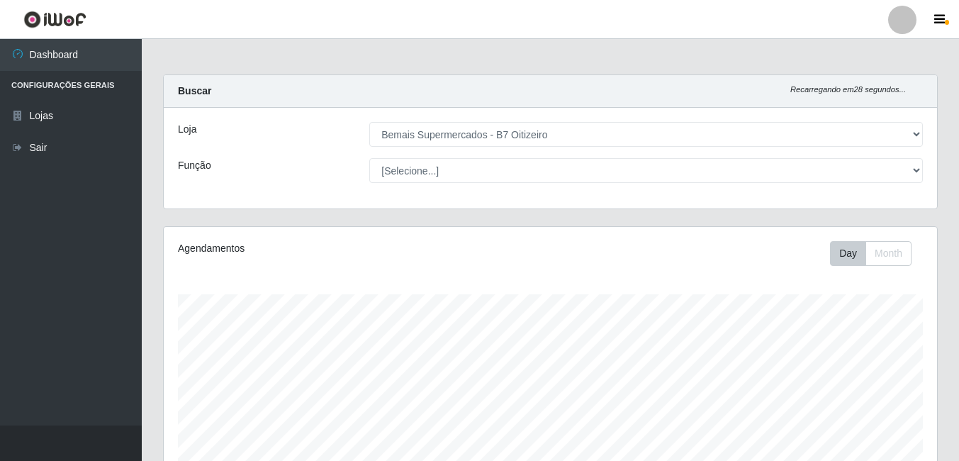
select select "411"
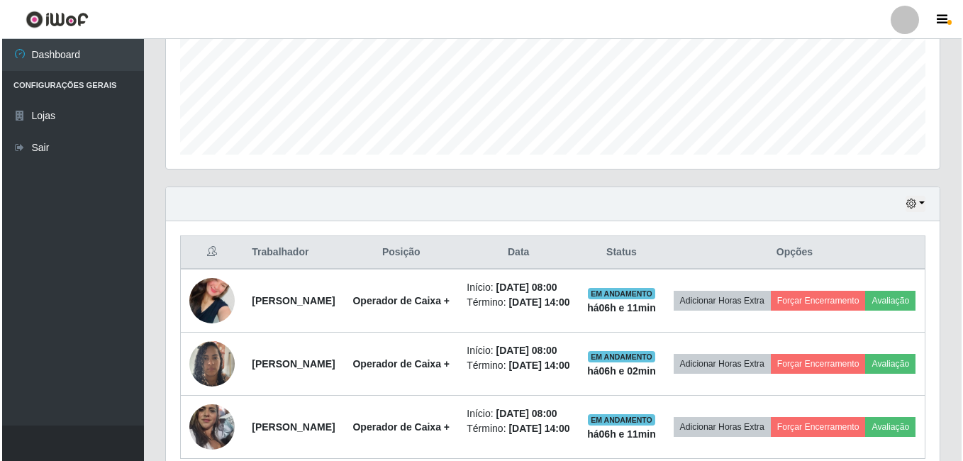
scroll to position [294, 774]
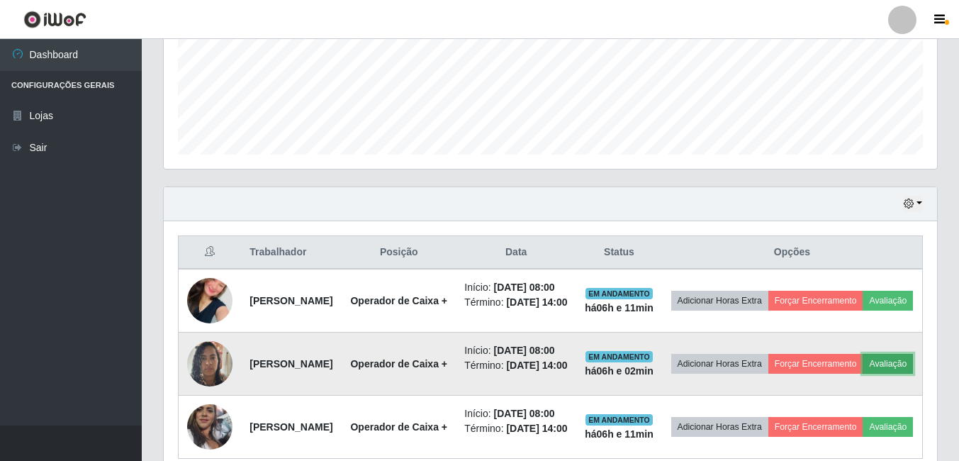
click at [863, 374] on button "Avaliação" at bounding box center [888, 364] width 50 height 20
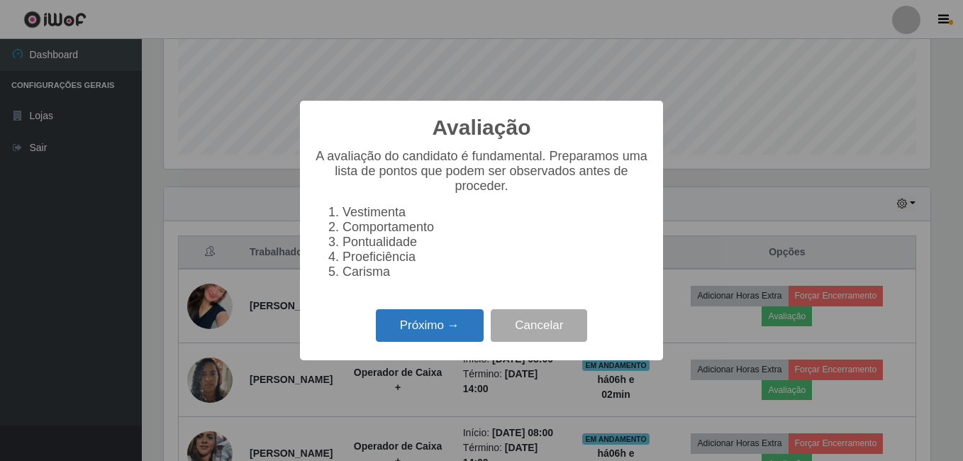
click at [405, 325] on button "Próximo →" at bounding box center [430, 325] width 108 height 33
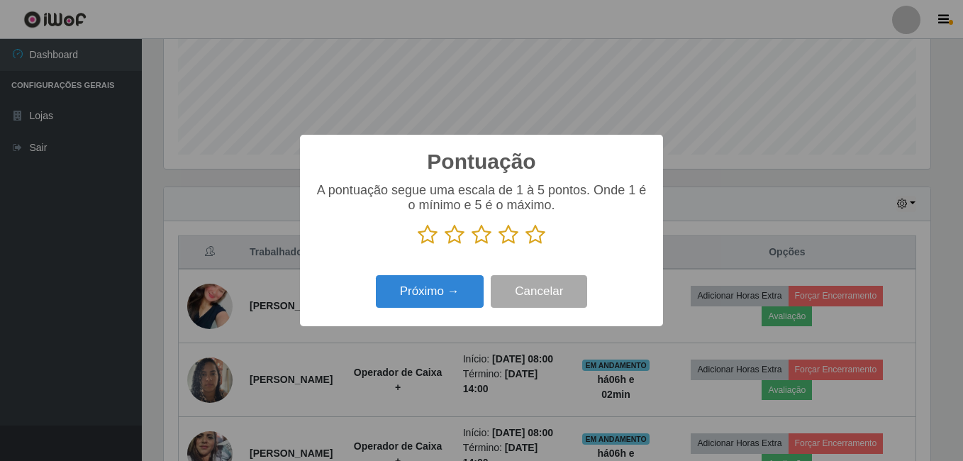
click at [532, 239] on icon at bounding box center [535, 234] width 20 height 21
click at [525, 245] on input "radio" at bounding box center [525, 245] width 0 height 0
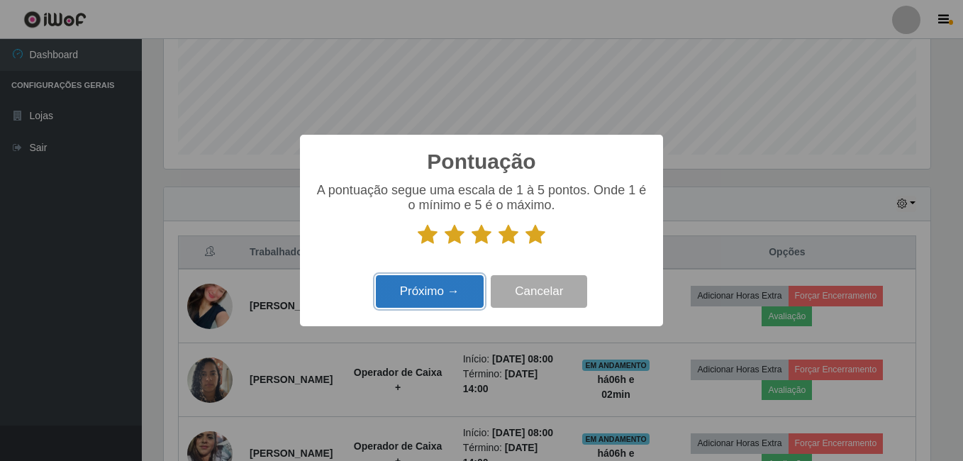
click at [430, 291] on button "Próximo →" at bounding box center [430, 291] width 108 height 33
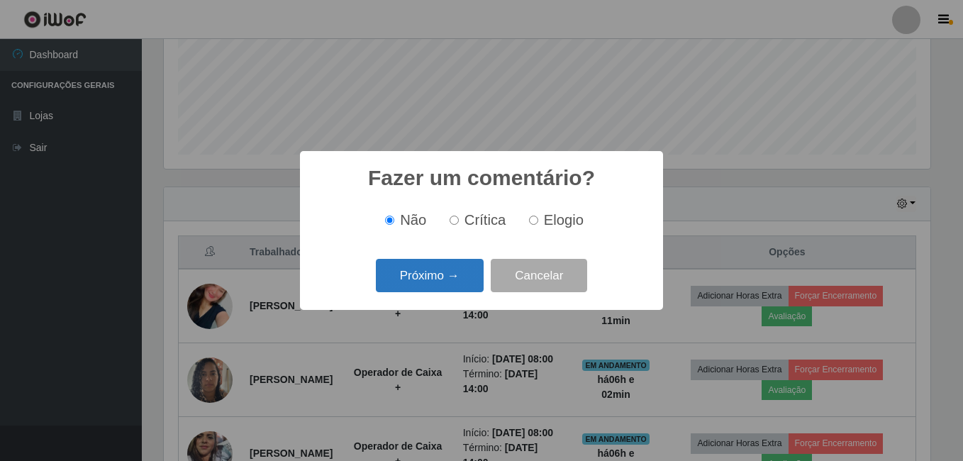
click at [435, 287] on button "Próximo →" at bounding box center [430, 275] width 108 height 33
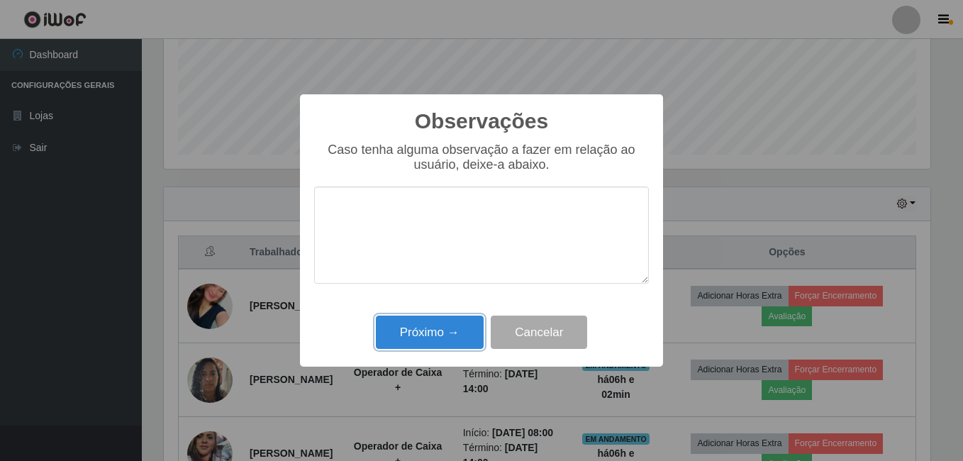
click at [438, 332] on button "Próximo →" at bounding box center [430, 332] width 108 height 33
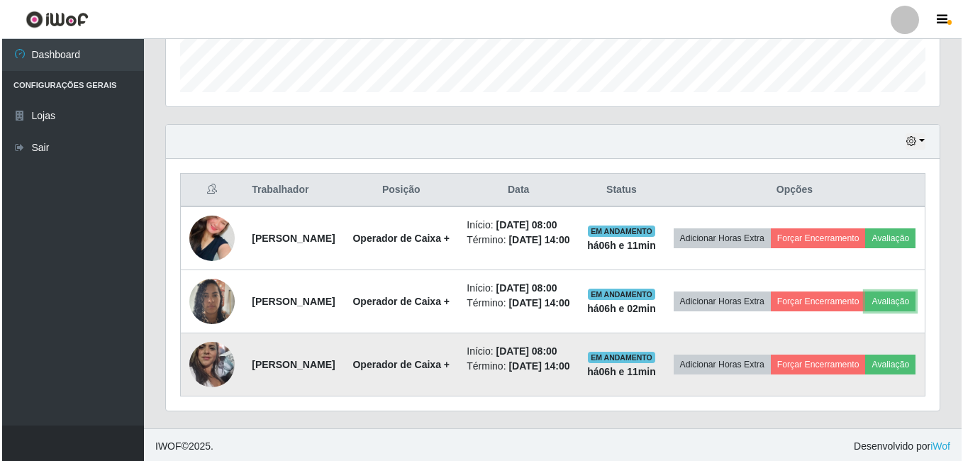
scroll to position [494, 0]
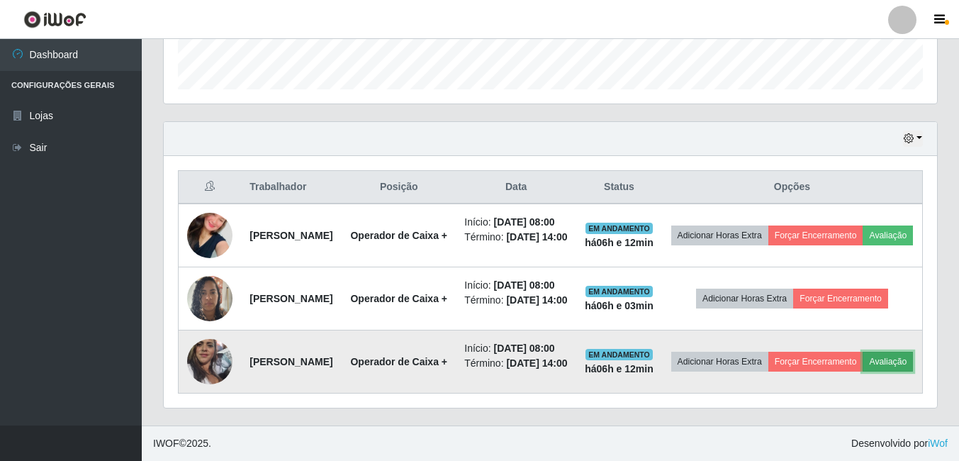
click at [863, 362] on button "Avaliação" at bounding box center [888, 362] width 50 height 20
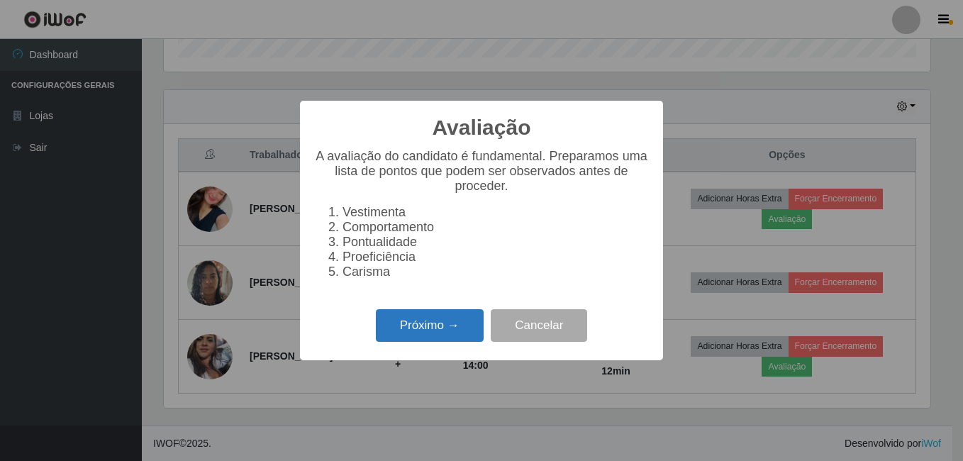
click at [452, 343] on button "Próximo →" at bounding box center [430, 325] width 108 height 33
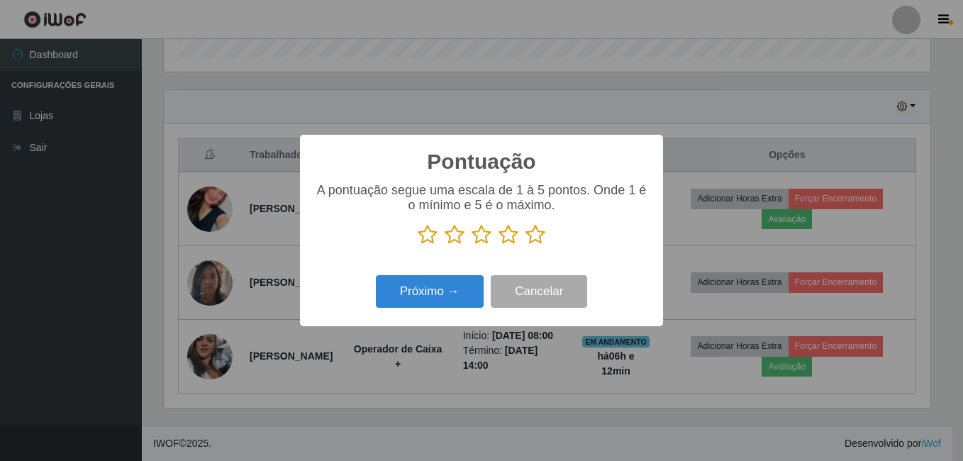
click at [535, 243] on icon at bounding box center [535, 234] width 20 height 21
click at [525, 245] on input "radio" at bounding box center [525, 245] width 0 height 0
click at [440, 274] on div "Próximo → Cancelar" at bounding box center [481, 291] width 335 height 40
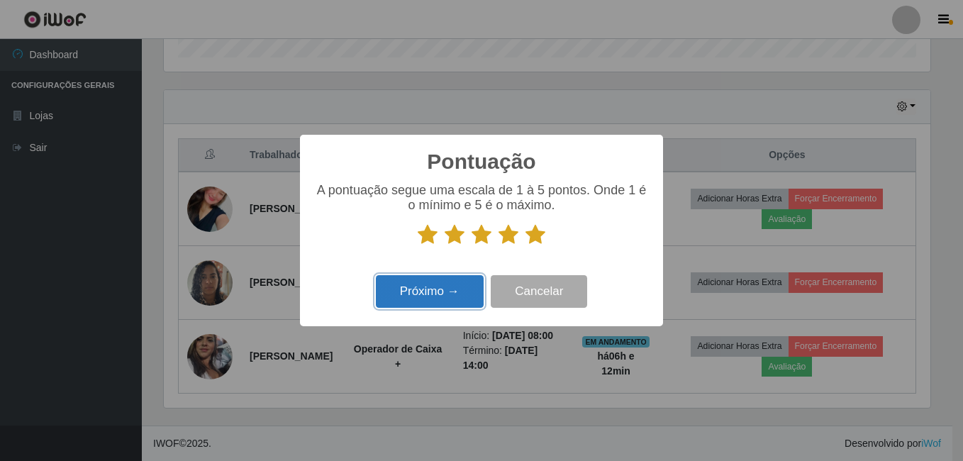
click at [442, 295] on button "Próximo →" at bounding box center [430, 291] width 108 height 33
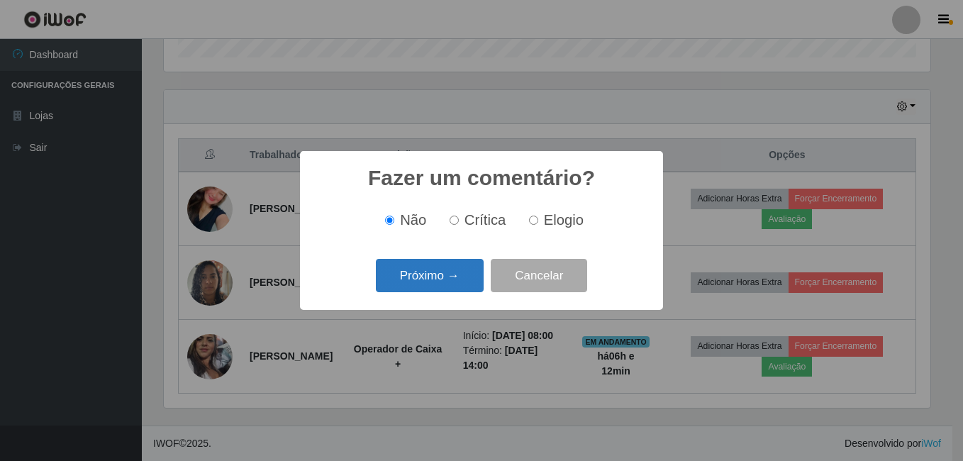
click at [430, 273] on button "Próximo →" at bounding box center [430, 275] width 108 height 33
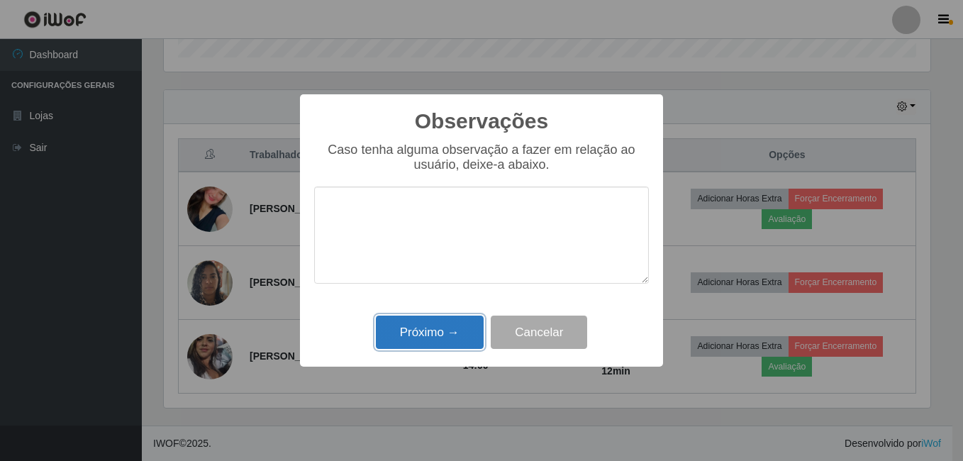
click at [456, 337] on button "Próximo →" at bounding box center [430, 332] width 108 height 33
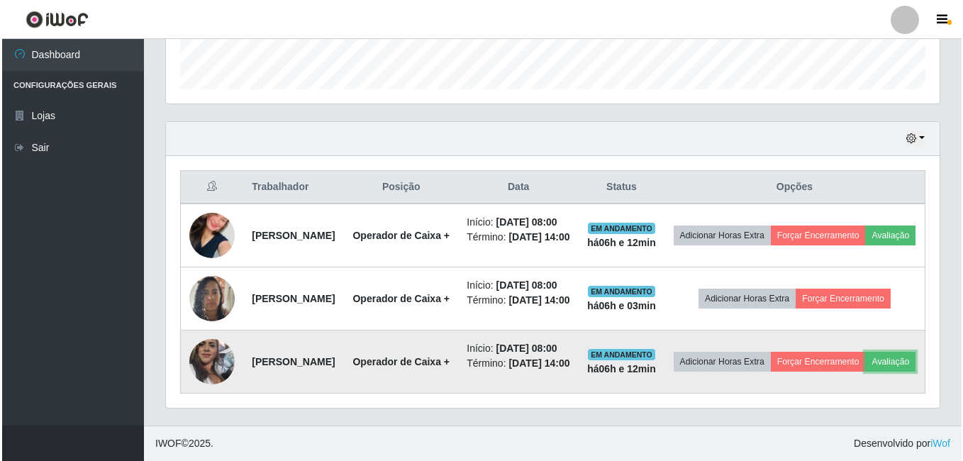
scroll to position [423, 0]
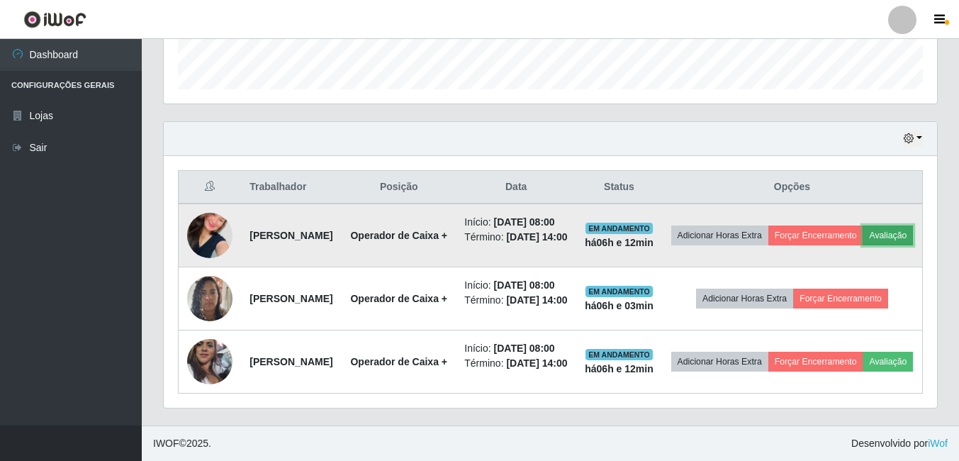
click at [863, 245] on button "Avaliação" at bounding box center [888, 235] width 50 height 20
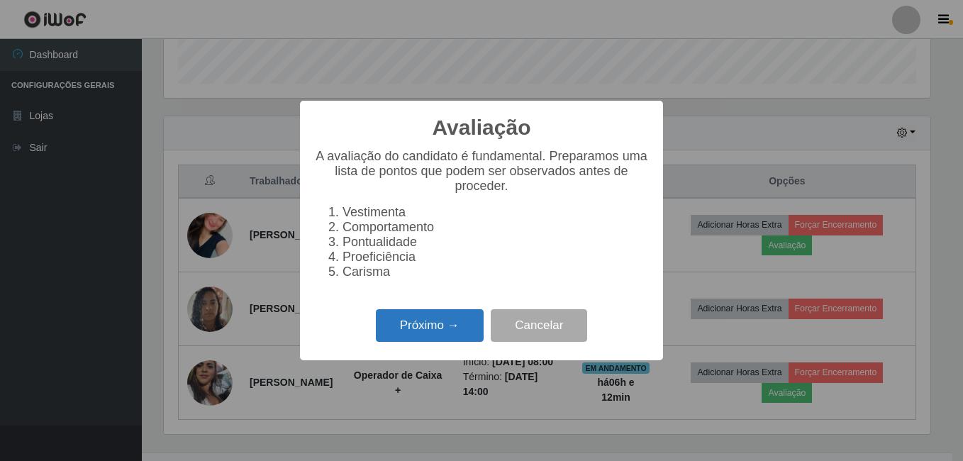
click at [427, 340] on button "Próximo →" at bounding box center [430, 325] width 108 height 33
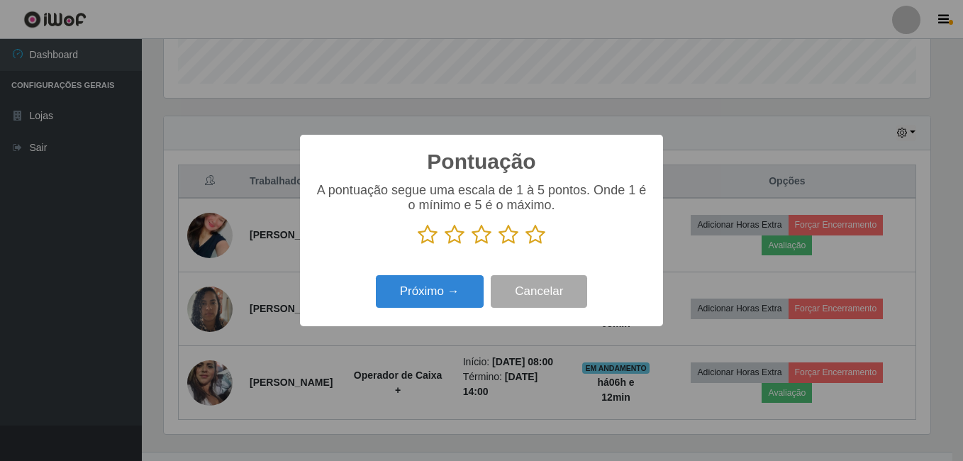
click at [525, 237] on p at bounding box center [481, 234] width 335 height 21
click at [533, 238] on icon at bounding box center [535, 234] width 20 height 21
click at [525, 245] on input "radio" at bounding box center [525, 245] width 0 height 0
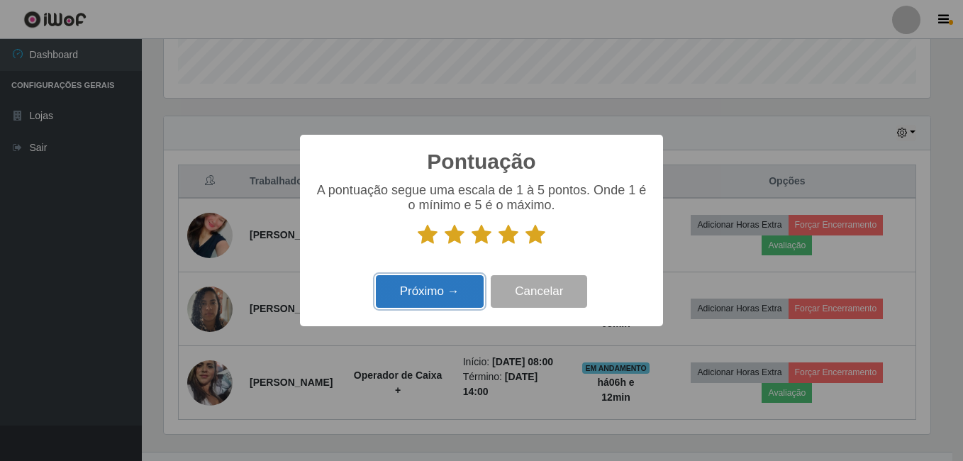
click at [425, 286] on button "Próximo →" at bounding box center [430, 291] width 108 height 33
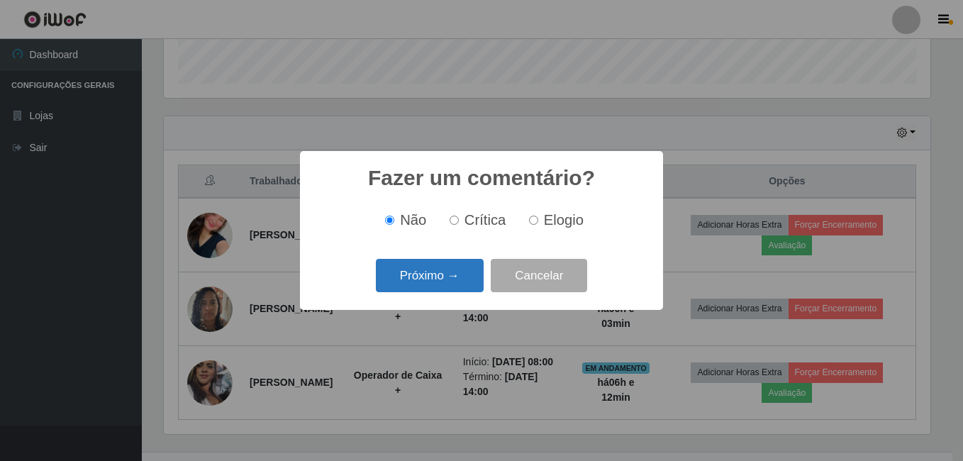
click at [415, 268] on button "Próximo →" at bounding box center [430, 275] width 108 height 33
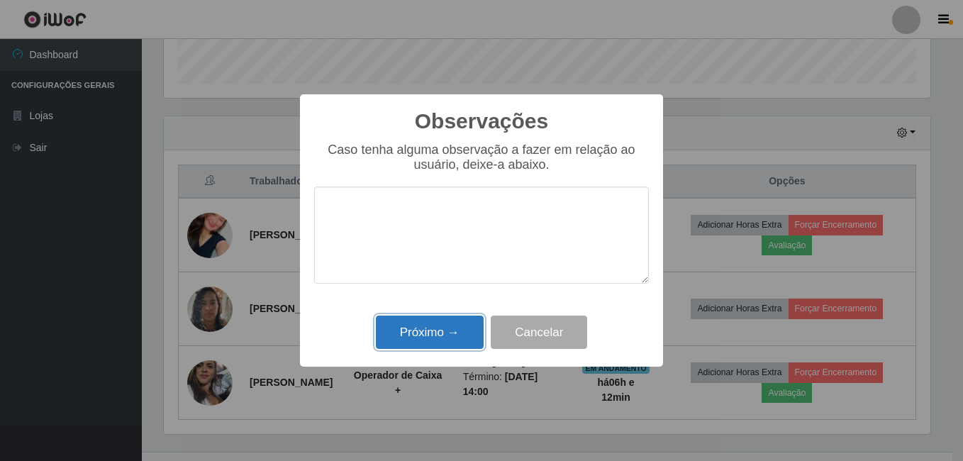
click at [446, 333] on button "Próximo →" at bounding box center [430, 332] width 108 height 33
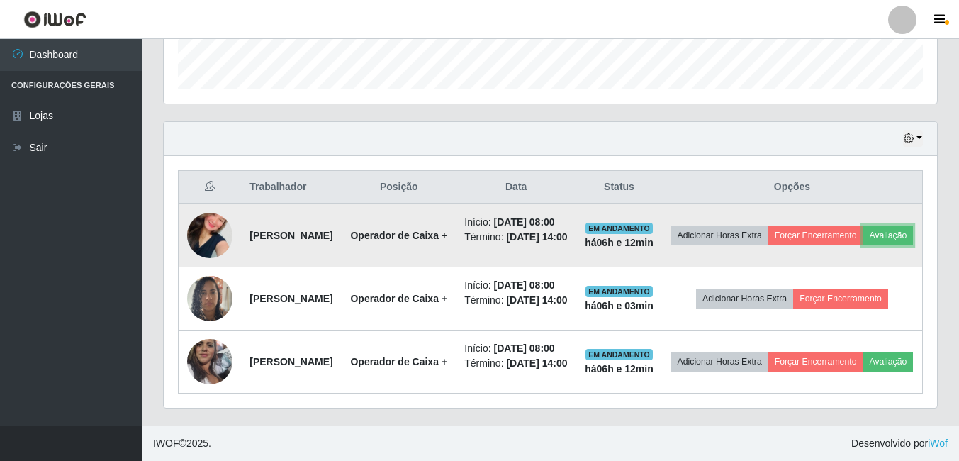
scroll to position [423, 0]
click at [864, 236] on button "Forçar Encerramento" at bounding box center [816, 235] width 95 height 20
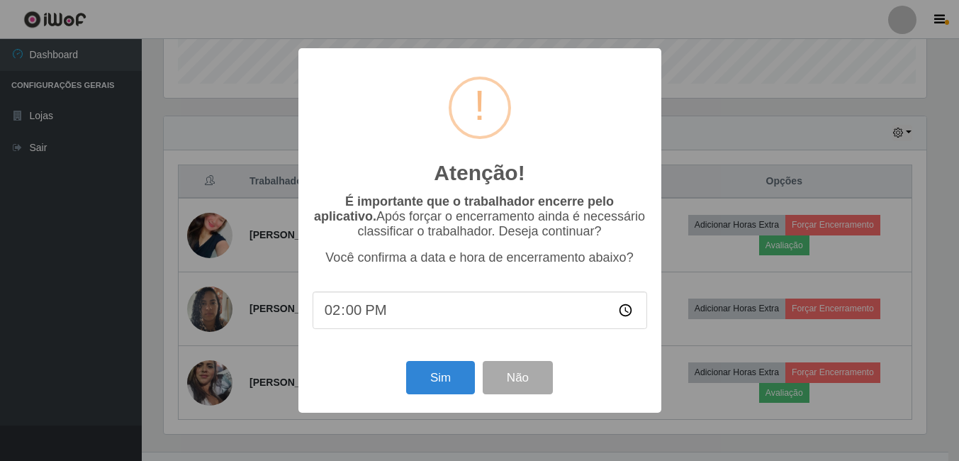
scroll to position [294, 767]
click at [706, 263] on div "Atenção! × É importante que o trabalhador encerre pelo aplicativo. Após forçar …" at bounding box center [481, 230] width 963 height 461
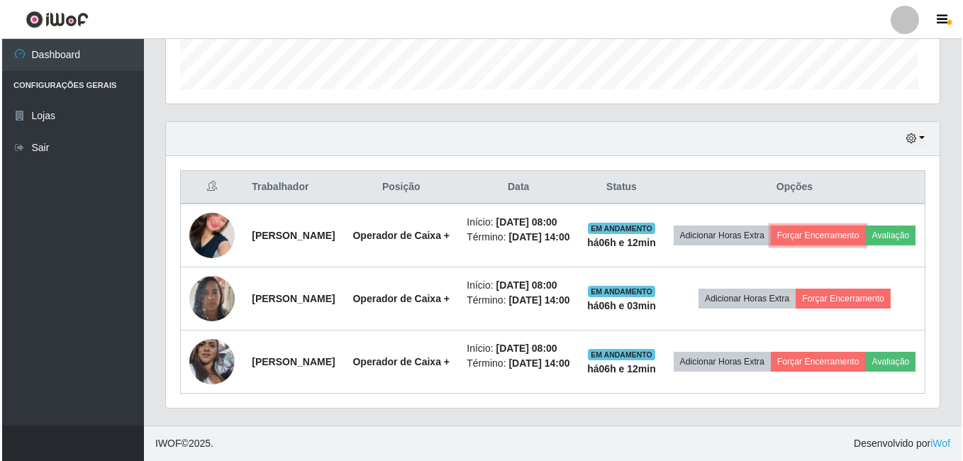
scroll to position [294, 774]
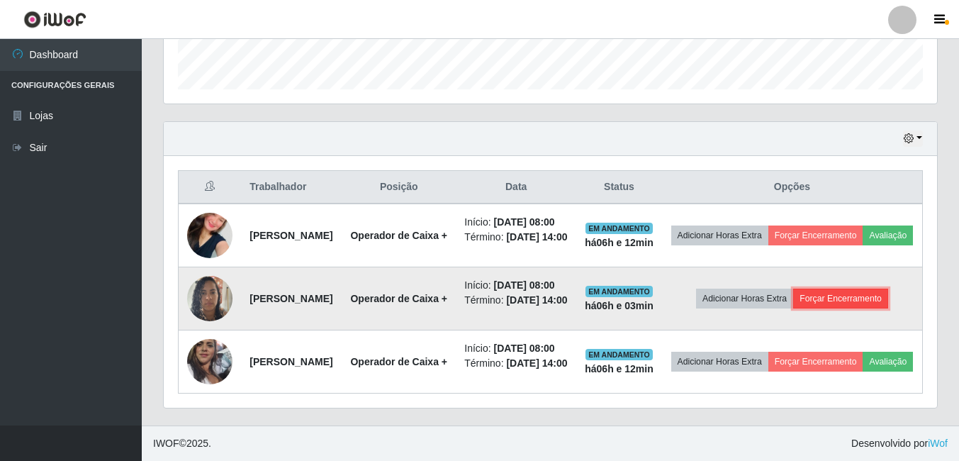
click at [847, 308] on button "Forçar Encerramento" at bounding box center [840, 299] width 95 height 20
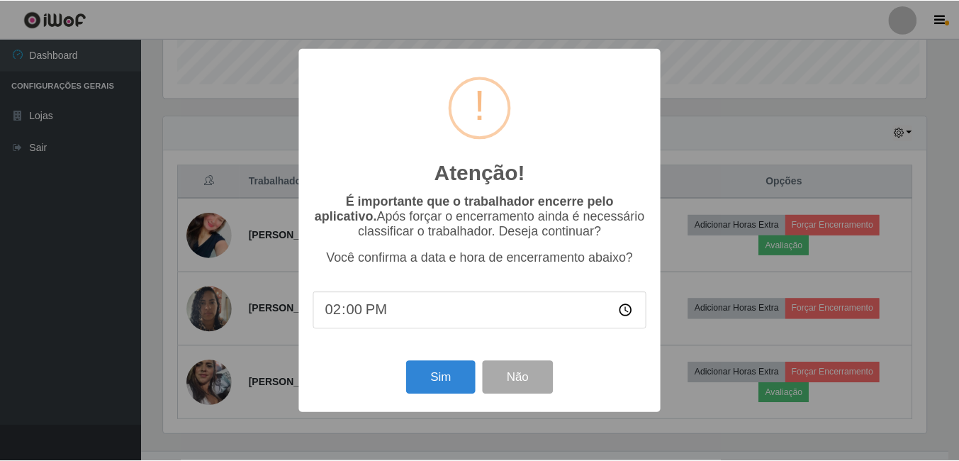
scroll to position [0, 0]
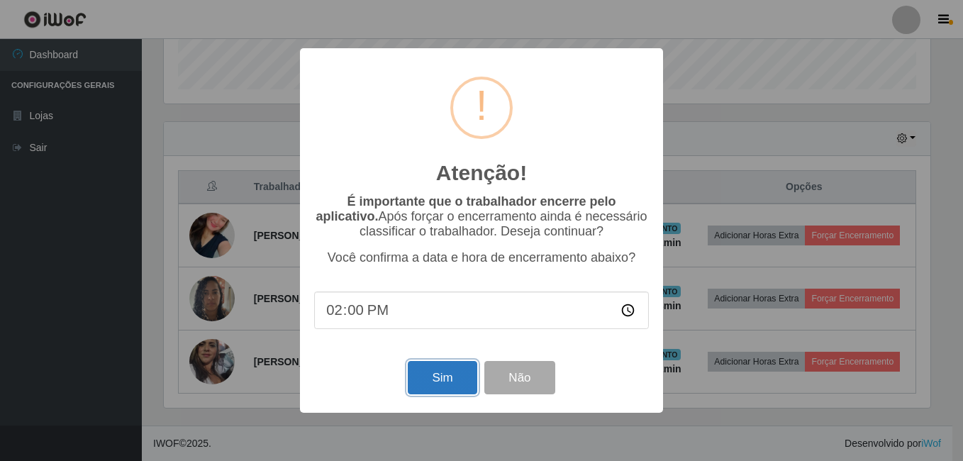
click at [452, 389] on button "Sim" at bounding box center [442, 377] width 69 height 33
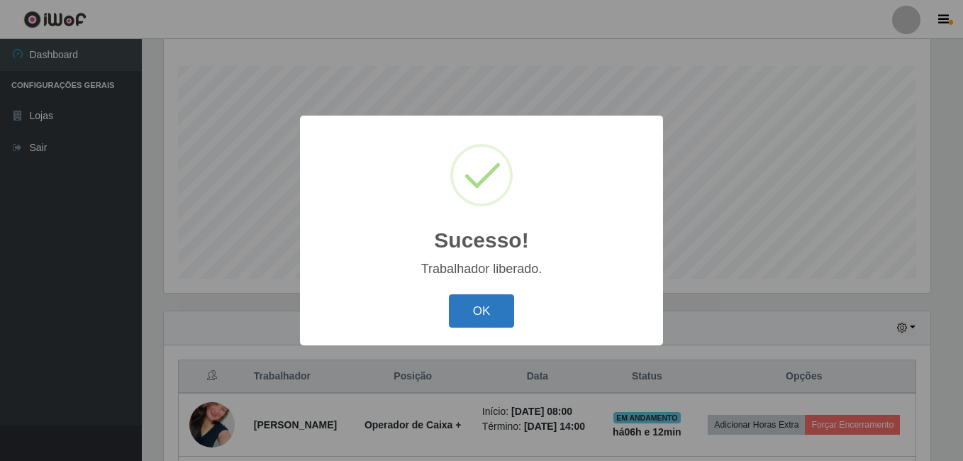
click at [469, 313] on button "OK" at bounding box center [482, 310] width 66 height 33
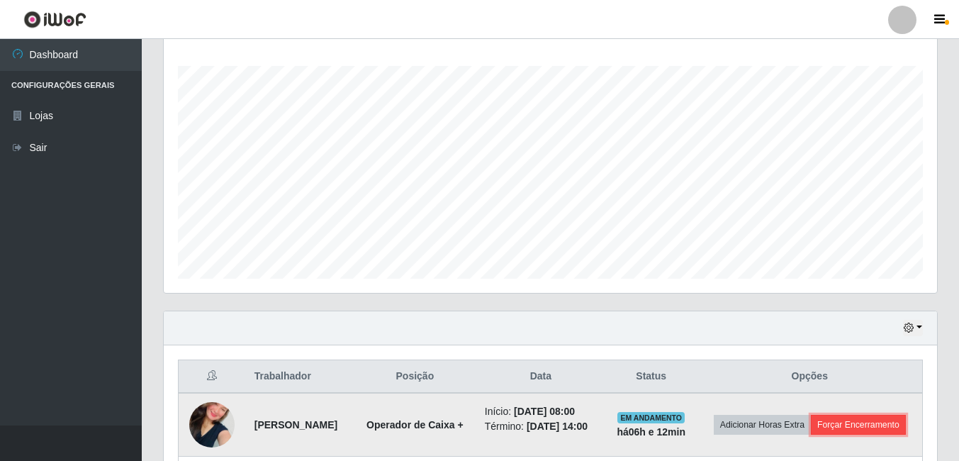
click at [816, 435] on button "Forçar Encerramento" at bounding box center [858, 425] width 95 height 20
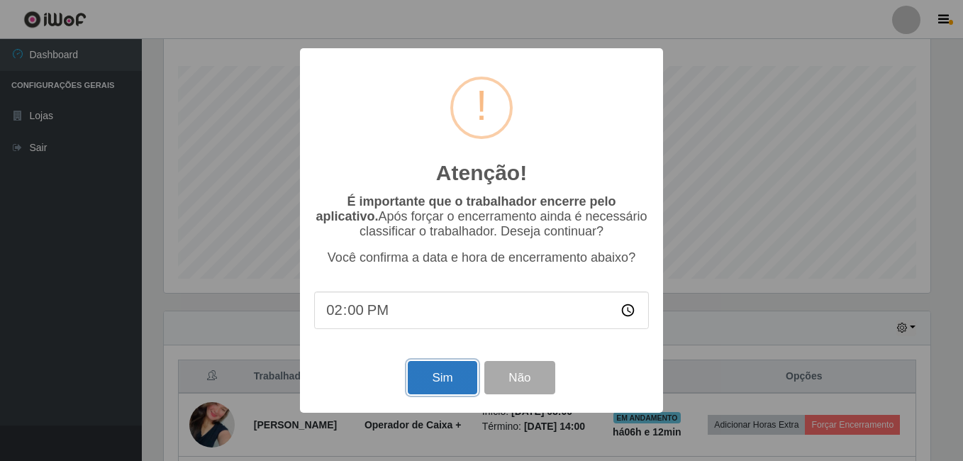
click at [442, 382] on button "Sim" at bounding box center [442, 377] width 69 height 33
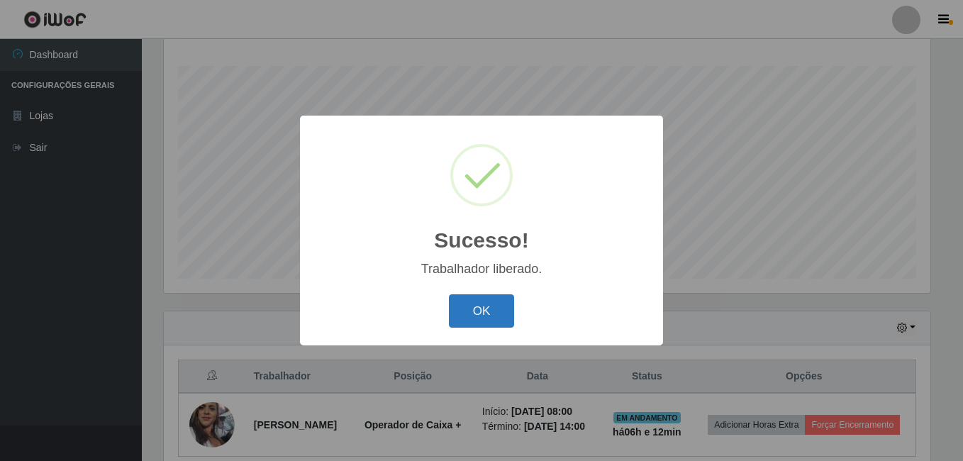
click at [494, 313] on button "OK" at bounding box center [482, 310] width 66 height 33
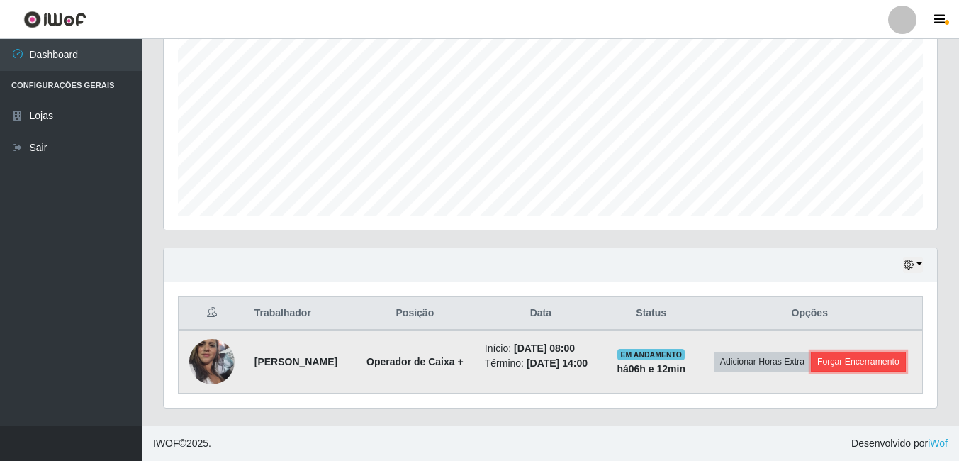
click at [867, 372] on button "Forçar Encerramento" at bounding box center [858, 362] width 95 height 20
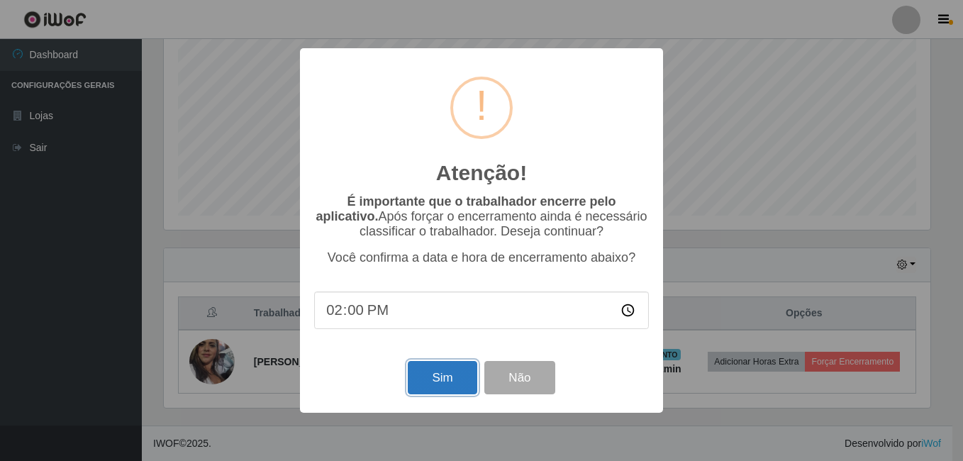
click at [448, 384] on button "Sim" at bounding box center [442, 377] width 69 height 33
